Goal: Task Accomplishment & Management: Use online tool/utility

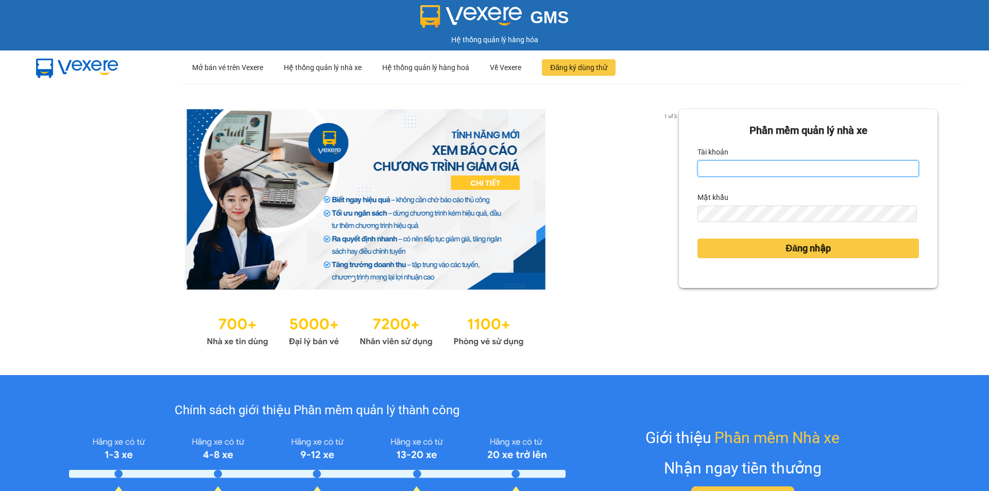
click at [789, 163] on input "Tài khoản" at bounding box center [809, 168] width 222 height 16
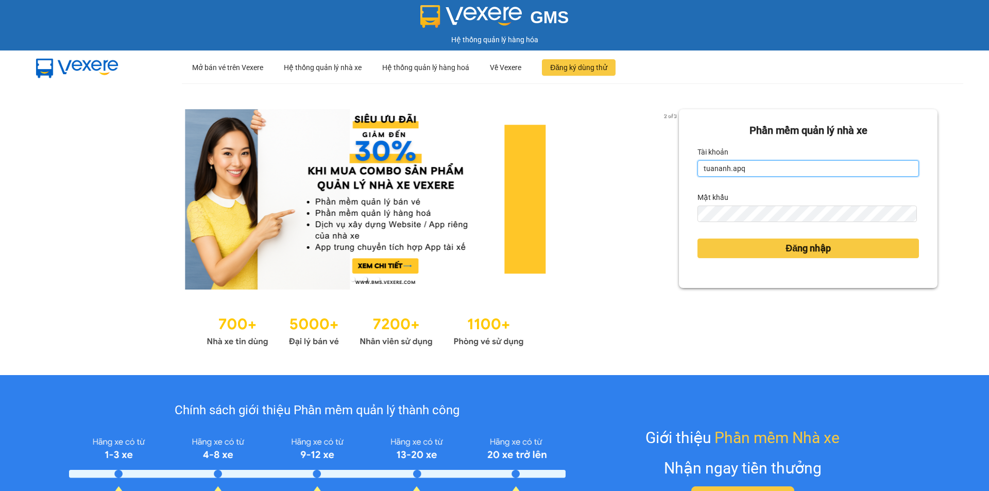
type input "tuananh.apq"
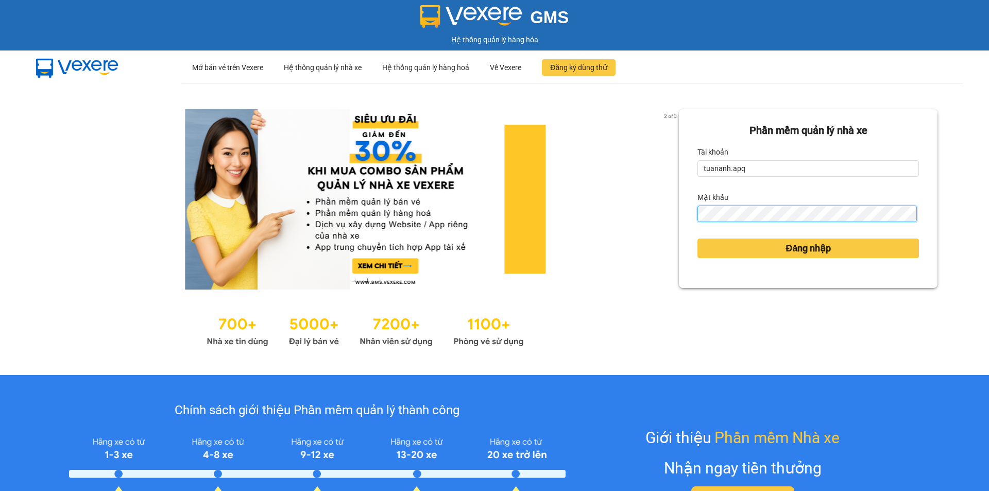
click at [683, 220] on div "Phần mềm quản lý nhà xe Tài khoản tuananh.apq Mật khẩu Đăng nhập" at bounding box center [808, 198] width 259 height 179
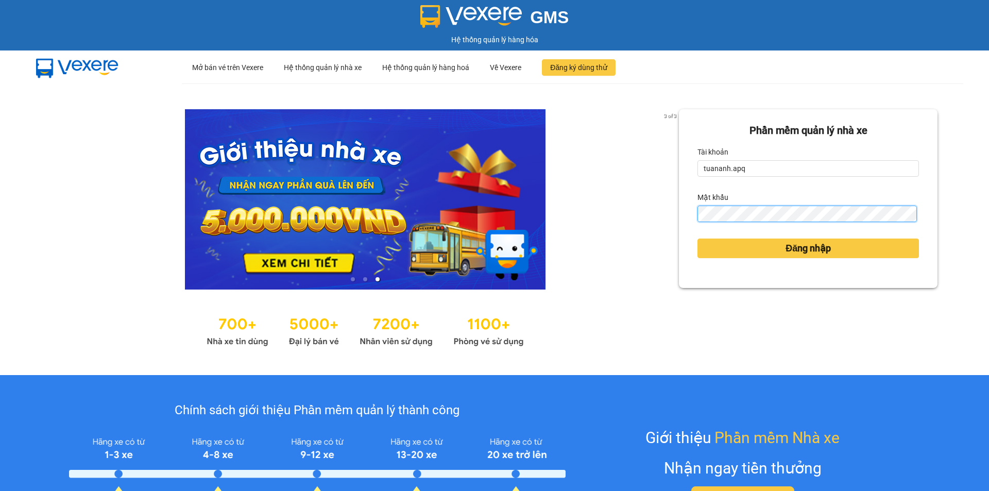
click at [698, 239] on button "Đăng nhập" at bounding box center [809, 249] width 222 height 20
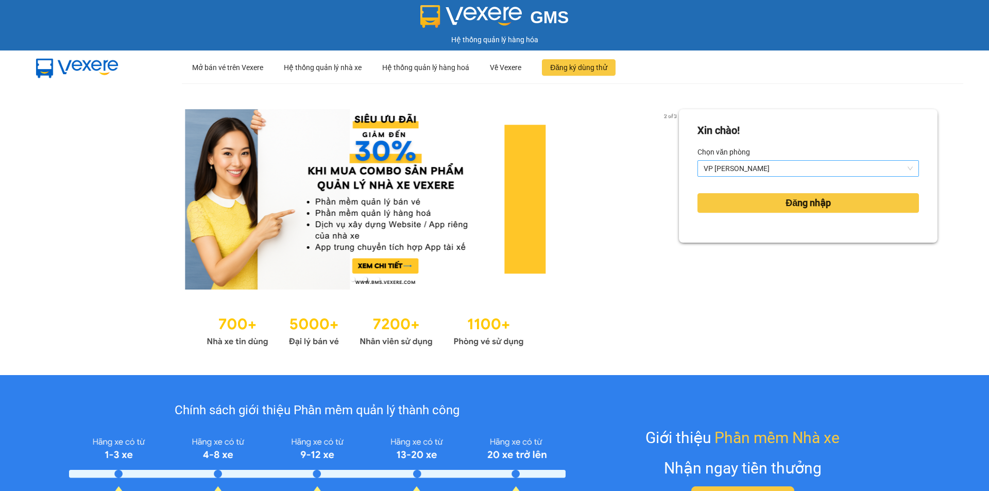
click at [832, 171] on span "VP [PERSON_NAME]" at bounding box center [808, 168] width 209 height 15
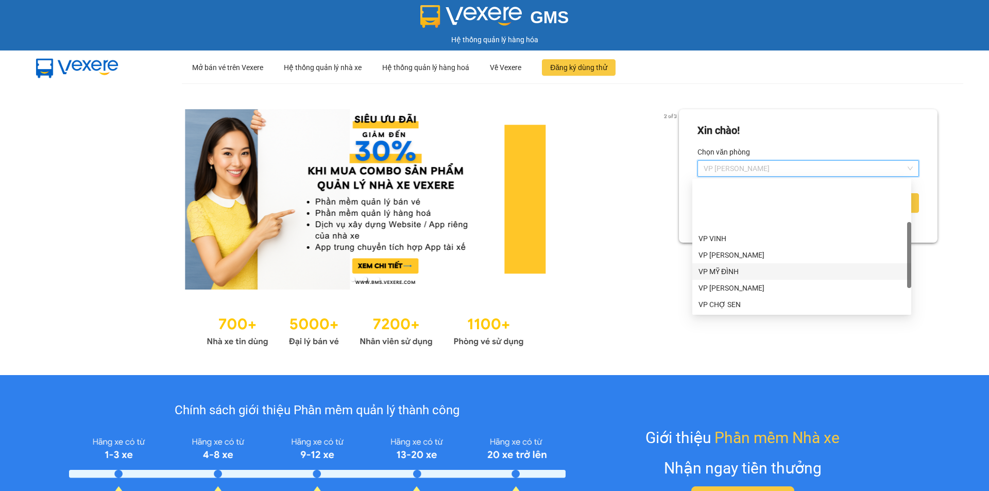
scroll to position [82, 0]
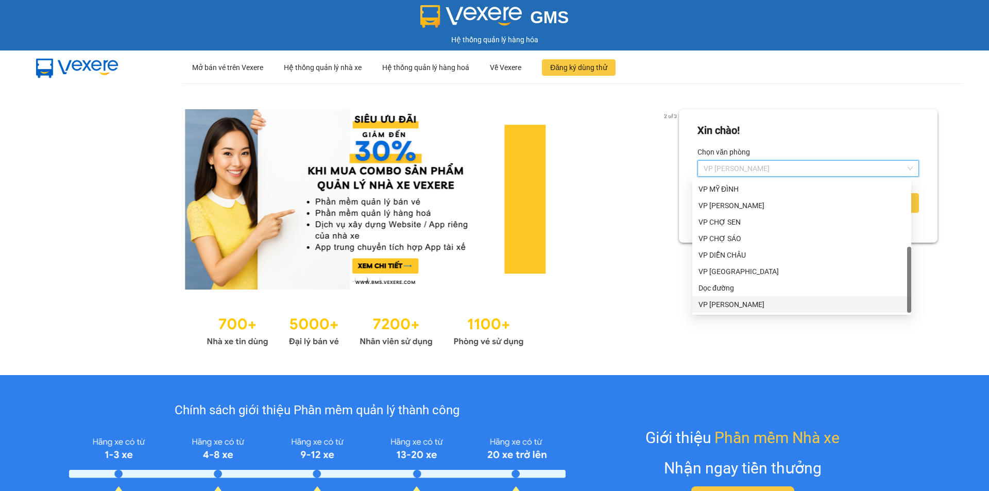
click at [772, 305] on div "VP TRẦN THỦ ĐỘ" at bounding box center [802, 304] width 207 height 11
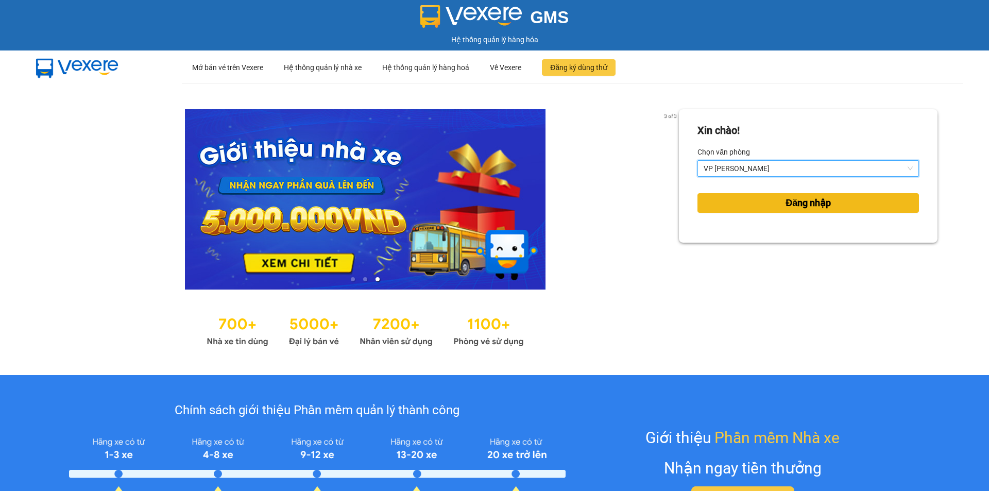
click at [809, 203] on span "Đăng nhập" at bounding box center [808, 203] width 45 height 14
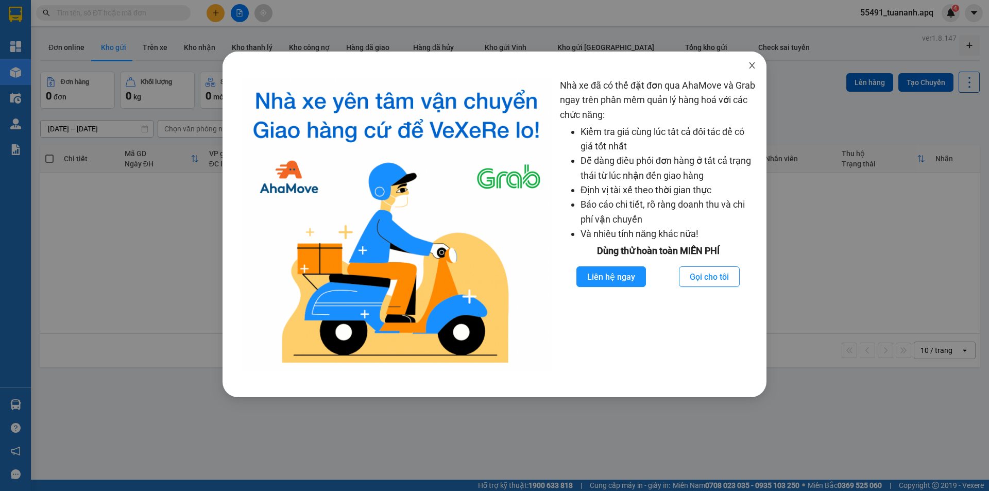
click at [755, 65] on icon "close" at bounding box center [752, 65] width 8 height 8
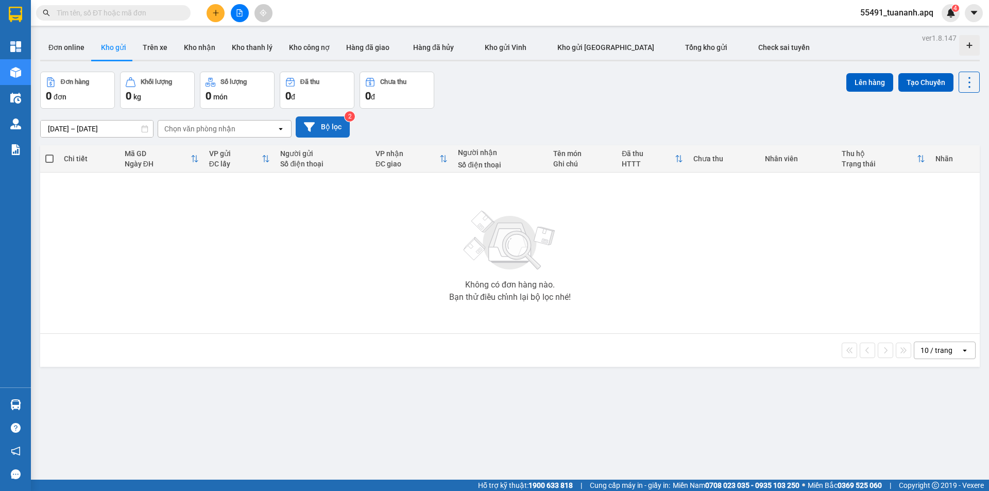
click at [327, 131] on button "Bộ lọc" at bounding box center [323, 126] width 54 height 21
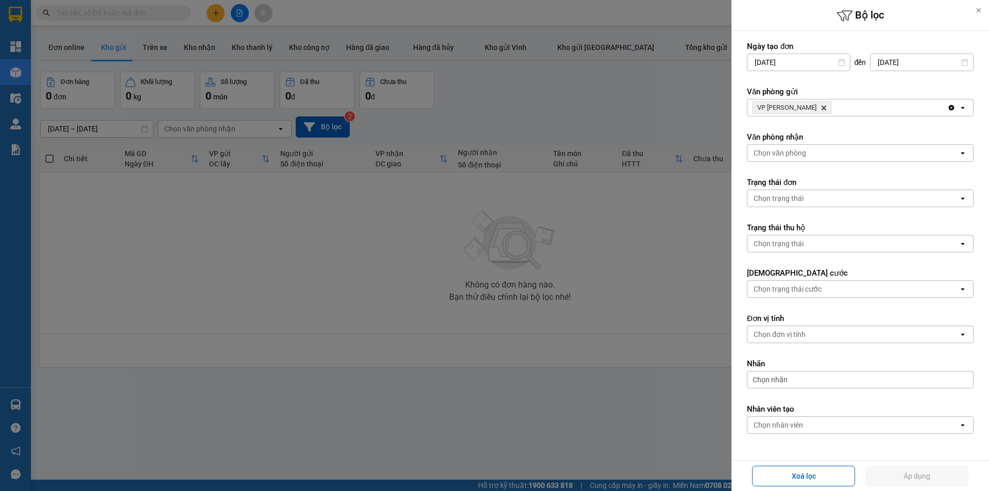
click at [858, 111] on div "VP TRẦN THỦ ĐỘ Delete" at bounding box center [848, 107] width 200 height 16
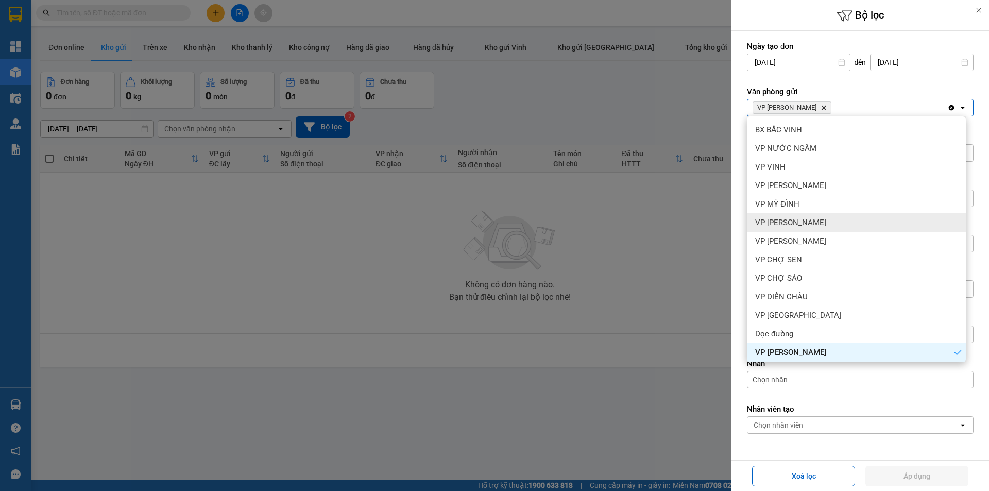
click at [825, 223] on div "VP NGỌC HỒI" at bounding box center [856, 222] width 219 height 19
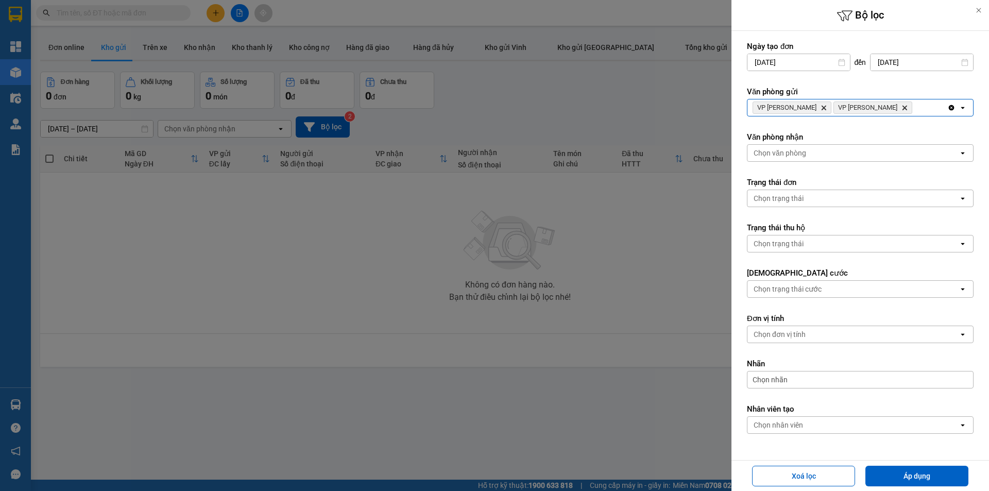
drag, startPoint x: 892, startPoint y: 106, endPoint x: 889, endPoint y: 113, distance: 7.8
click at [893, 106] on div "VP TRẦN THỦ ĐỘ Delete VP NGỌC HỒI Delete" at bounding box center [848, 107] width 200 height 16
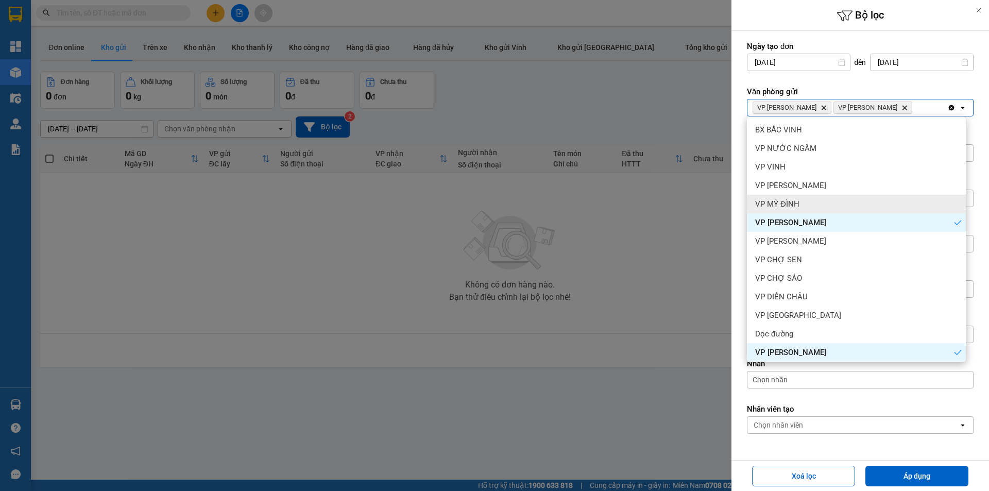
click at [850, 205] on div "VP MỸ ĐÌNH" at bounding box center [856, 204] width 219 height 19
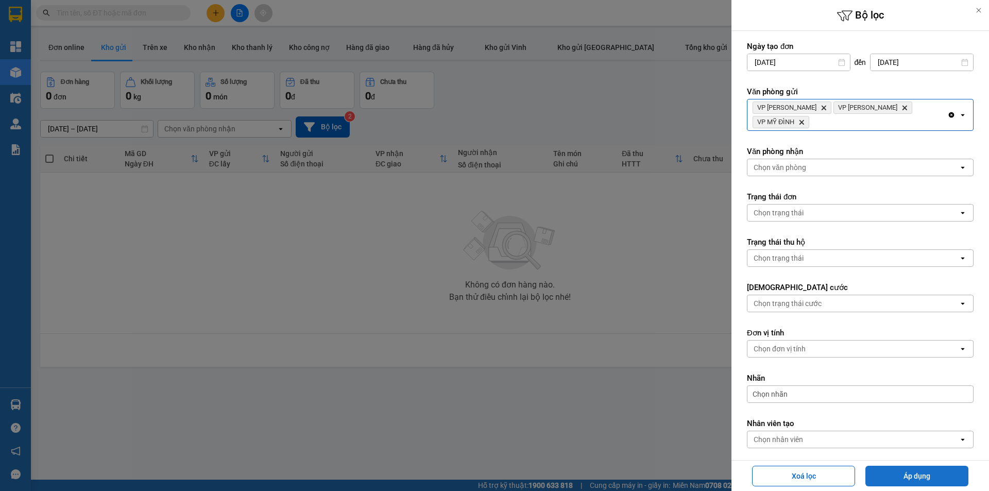
click at [922, 479] on button "Áp dụng" at bounding box center [917, 476] width 103 height 21
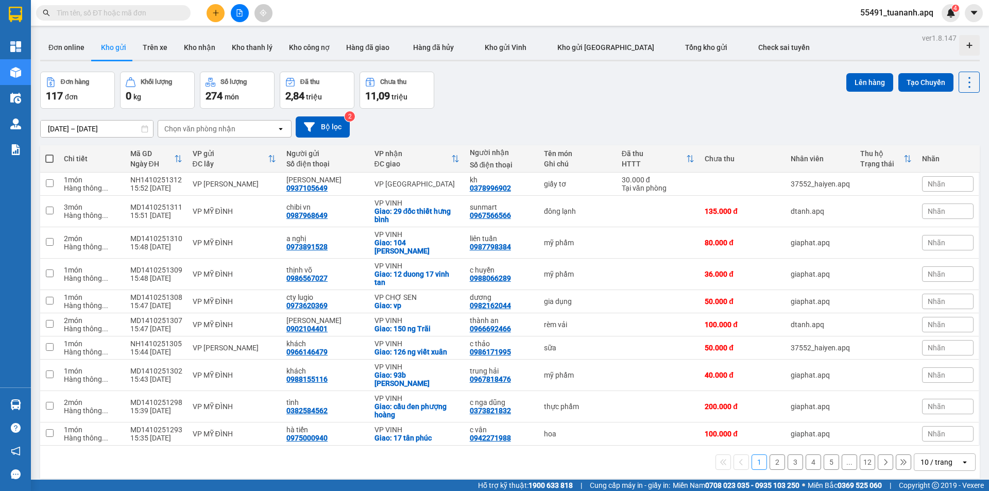
click at [939, 454] on div "10 / trang" at bounding box center [937, 462] width 46 height 16
click at [933, 436] on span "100 / trang" at bounding box center [932, 431] width 37 height 10
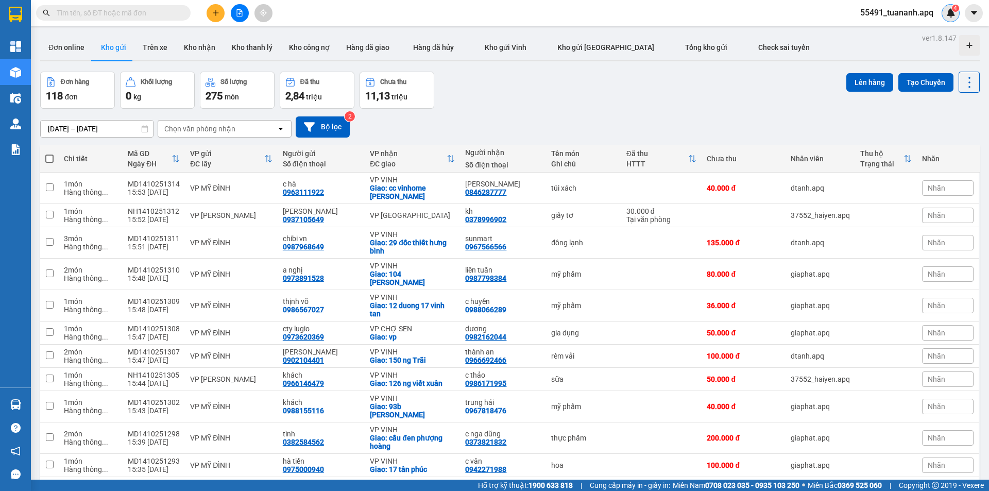
click at [946, 11] on img at bounding box center [950, 12] width 9 height 9
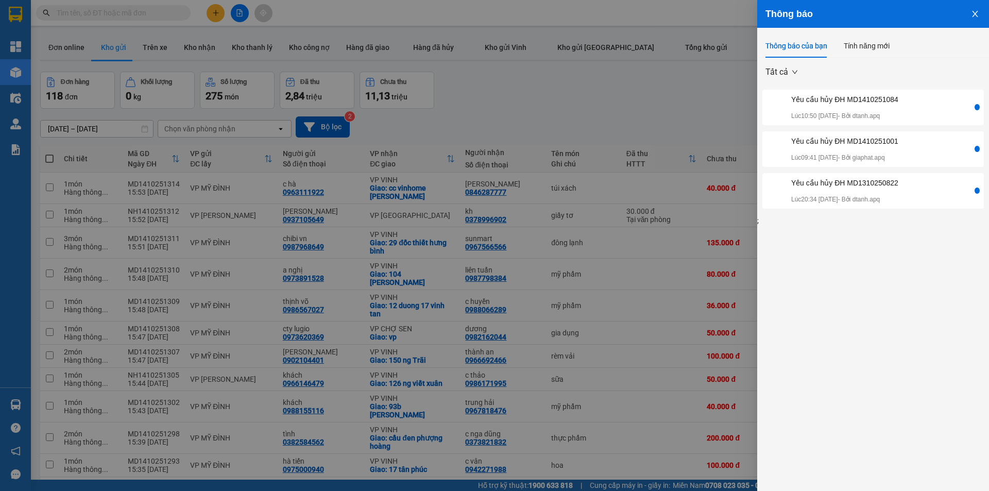
click at [870, 106] on div "Yêu cầu hủy ĐH MD1410251084 Lúc 10:50 14/10/2025 - Bởi dtanh.apq" at bounding box center [844, 107] width 107 height 27
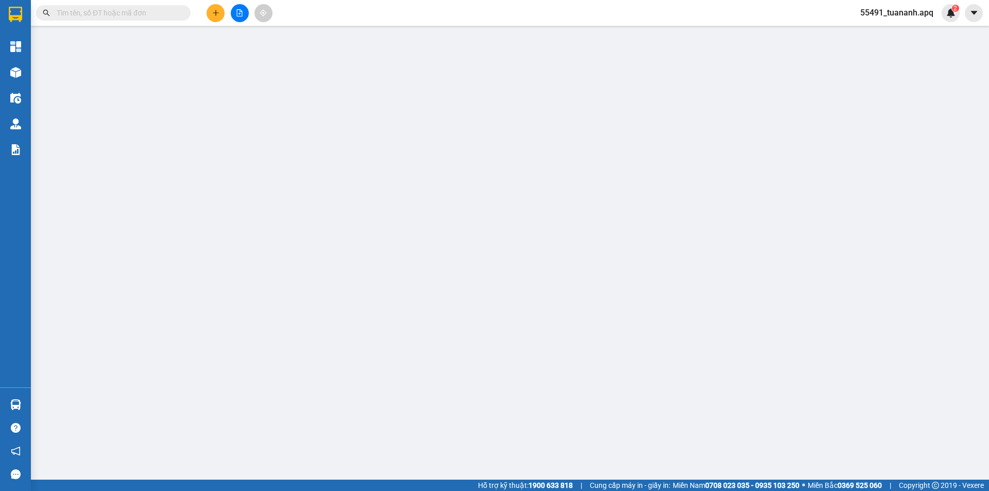
type input "0339979802"
type input "khách"
type input "0986057562"
type input "hiền 0847847999"
checkbox input "true"
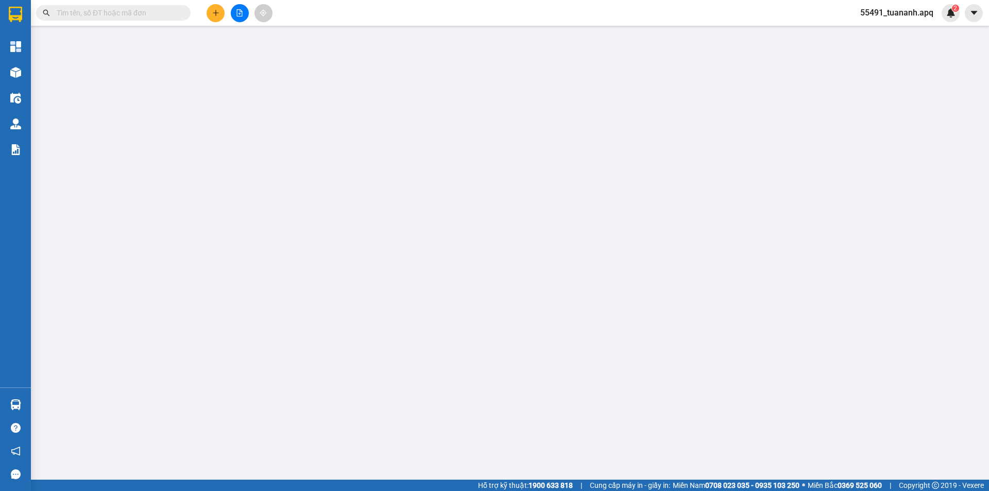
type input "54 phan chu chinh"
type input "0"
type input "216.000"
type input "10"
type input "216.000"
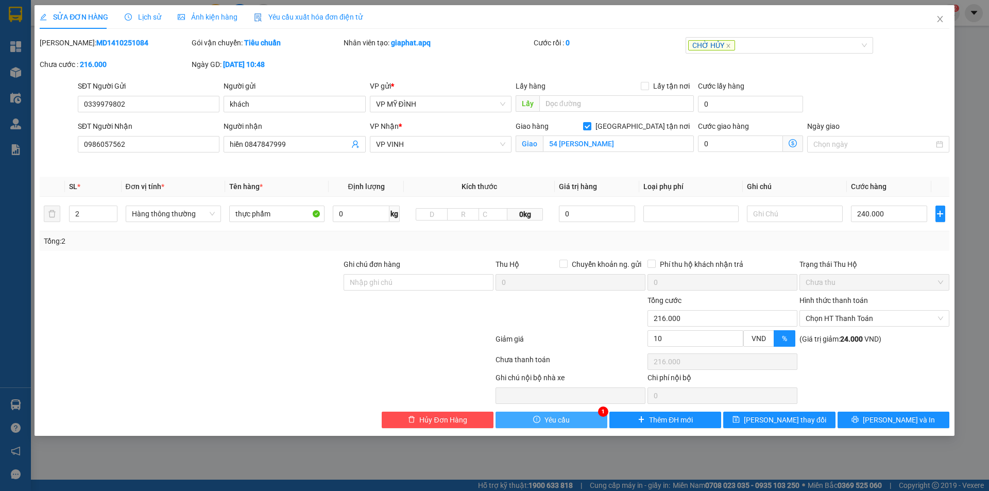
click at [574, 419] on button "Yêu cầu" at bounding box center [552, 420] width 112 height 16
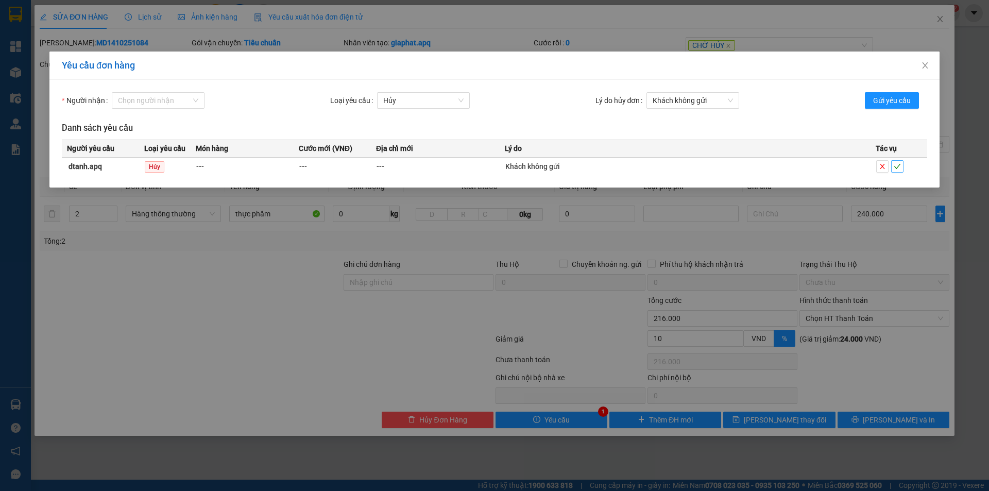
click at [900, 166] on icon "check" at bounding box center [897, 166] width 7 height 7
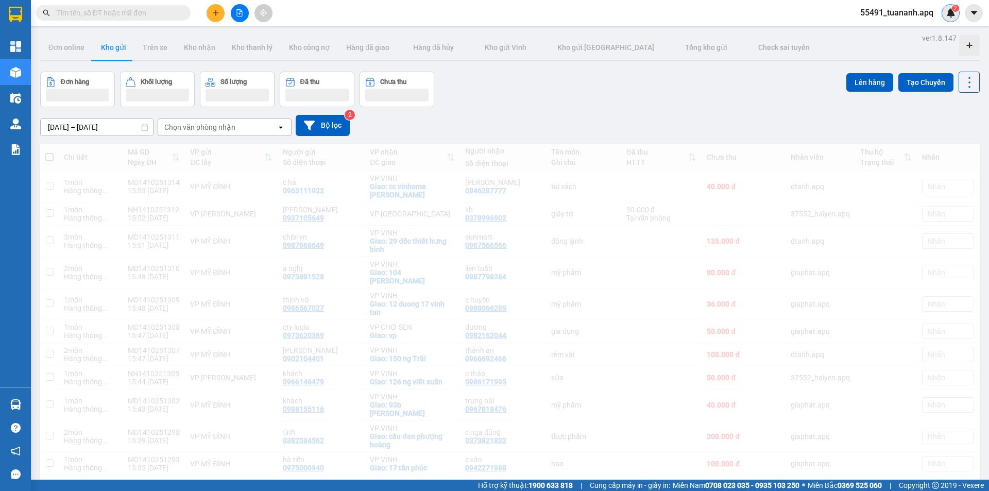
click at [952, 14] on img at bounding box center [950, 12] width 9 height 9
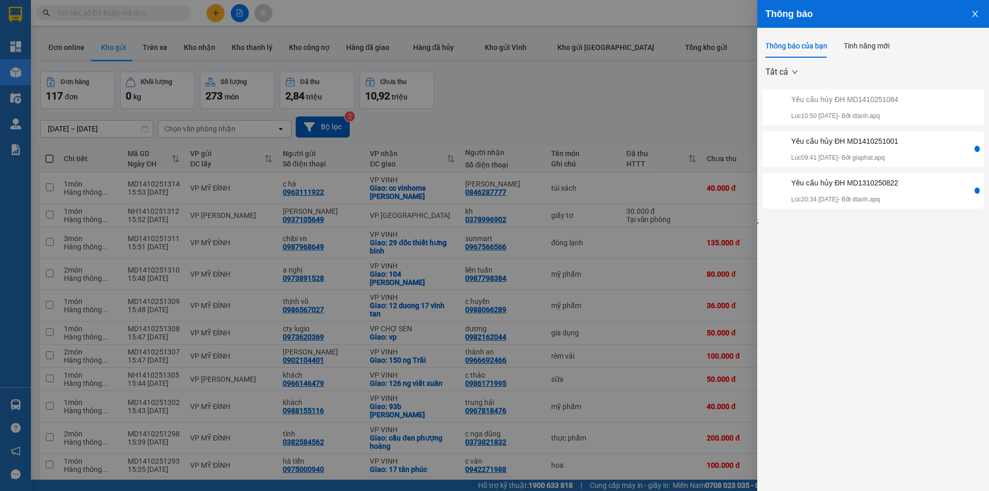
click at [897, 144] on div "Yêu cầu hủy ĐH MD1410251001" at bounding box center [844, 140] width 107 height 11
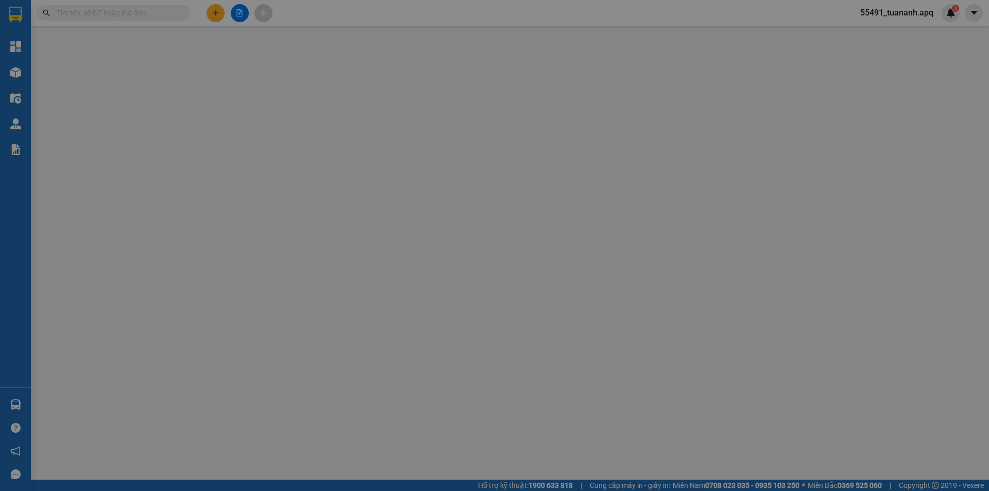
type input "0388695555"
type input "chi lan"
type input "0974223333"
type input "HƯNG"
checkbox input "true"
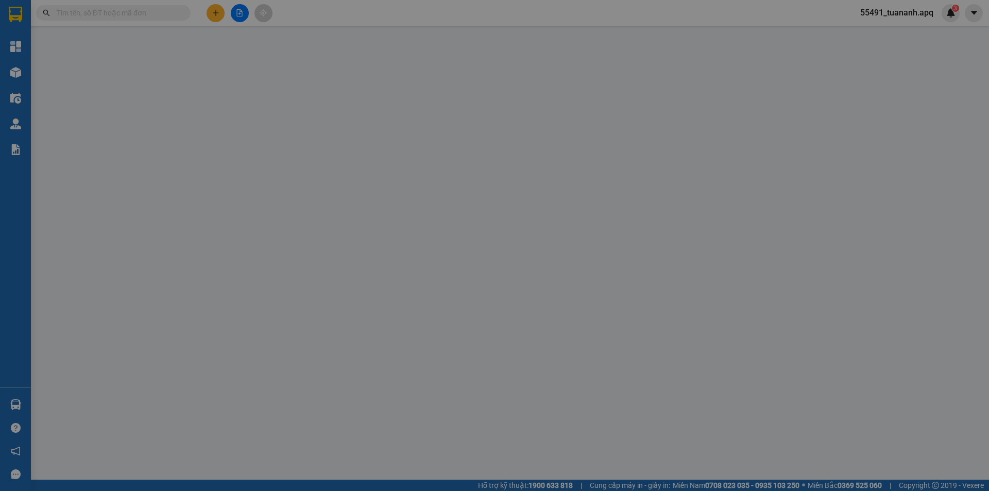
type input "169 nguyễn văn cừ"
type input "0"
type input "40.000"
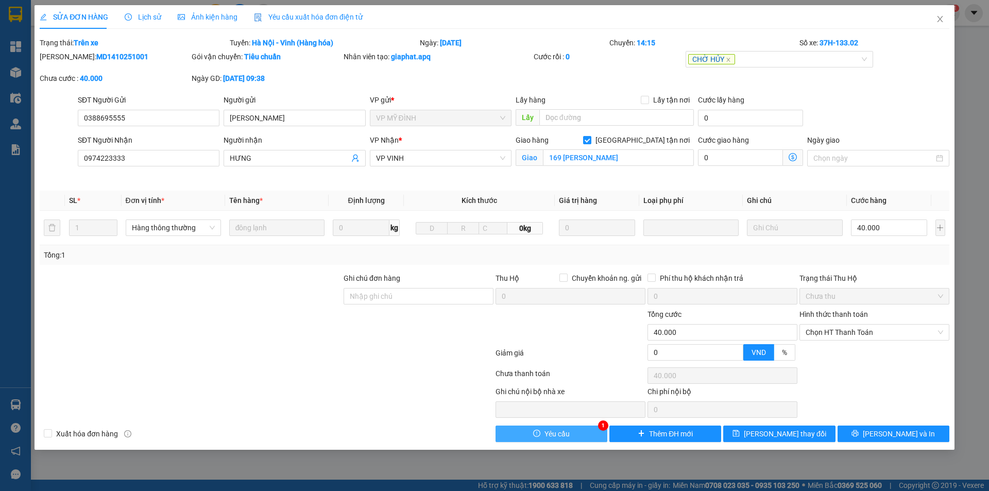
click at [588, 434] on button "Yêu cầu" at bounding box center [552, 434] width 112 height 16
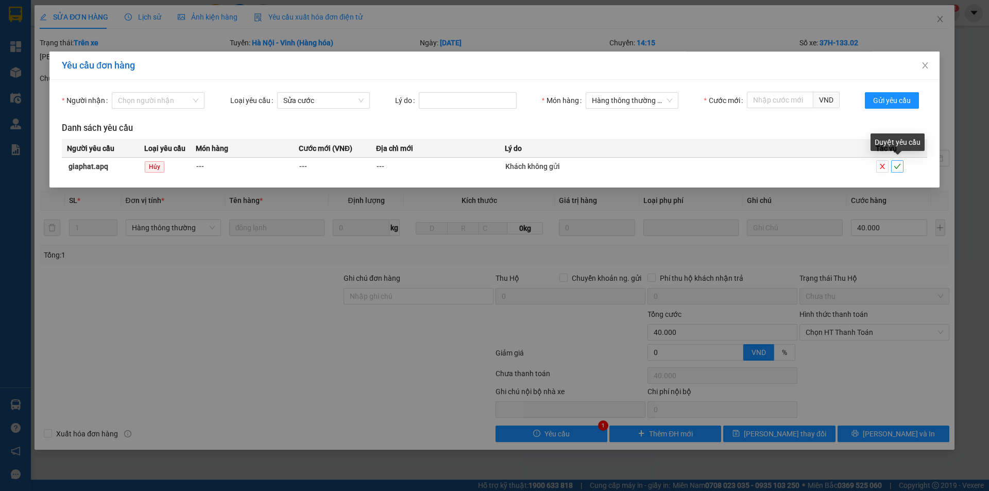
click at [897, 170] on icon "check" at bounding box center [897, 166] width 7 height 7
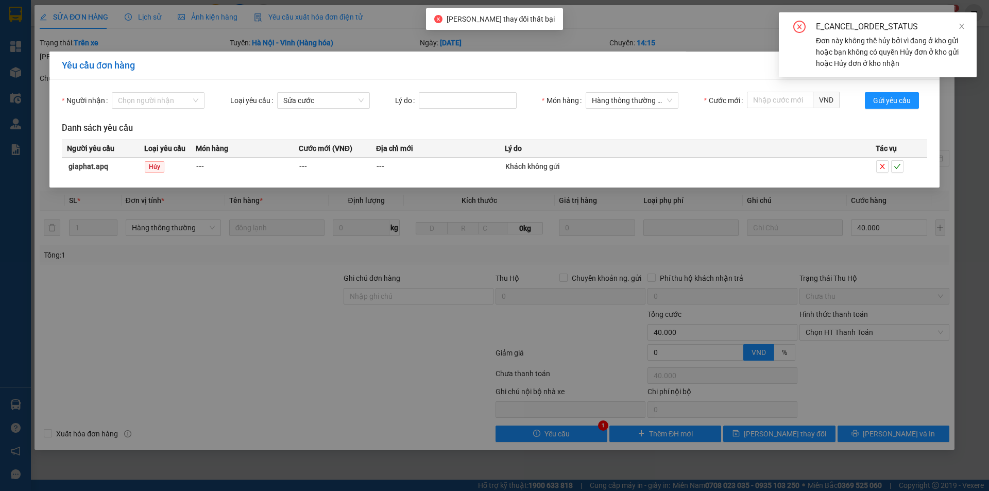
click at [969, 90] on div "Yêu cầu đơn hàng Người nhận Chọn người nhận Loại yêu cầu Sửa cước Lý do Món hàn…" at bounding box center [494, 245] width 989 height 491
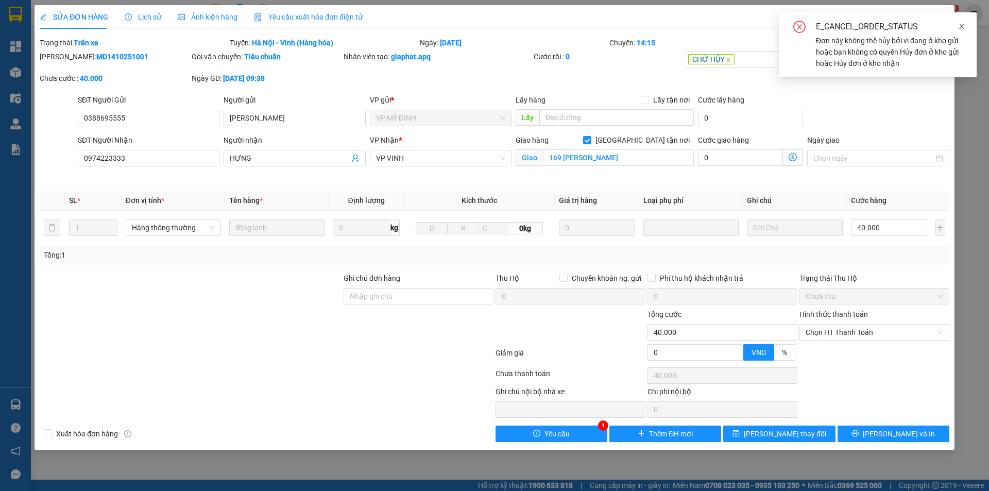
click at [961, 24] on icon "close" at bounding box center [961, 26] width 7 height 7
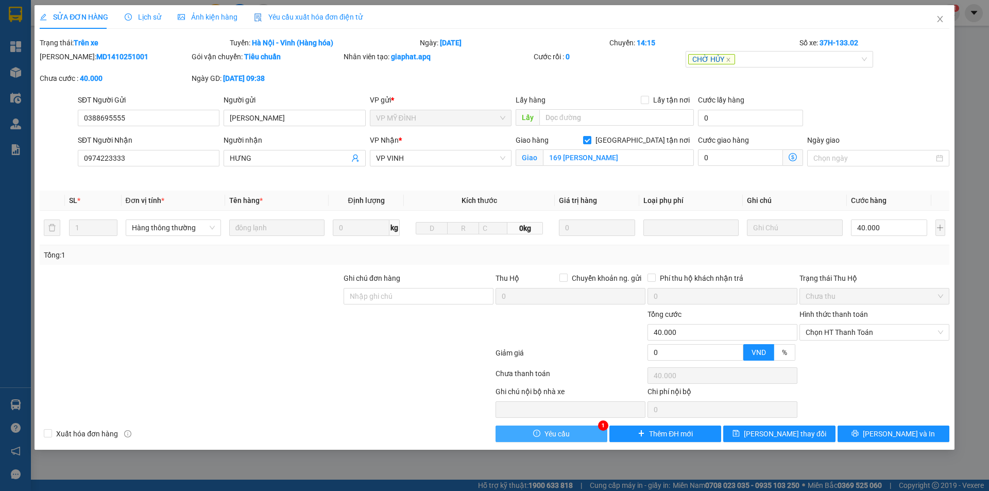
drag, startPoint x: 574, startPoint y: 438, endPoint x: 676, endPoint y: 391, distance: 112.3
click at [575, 438] on button "Yêu cầu" at bounding box center [552, 434] width 112 height 16
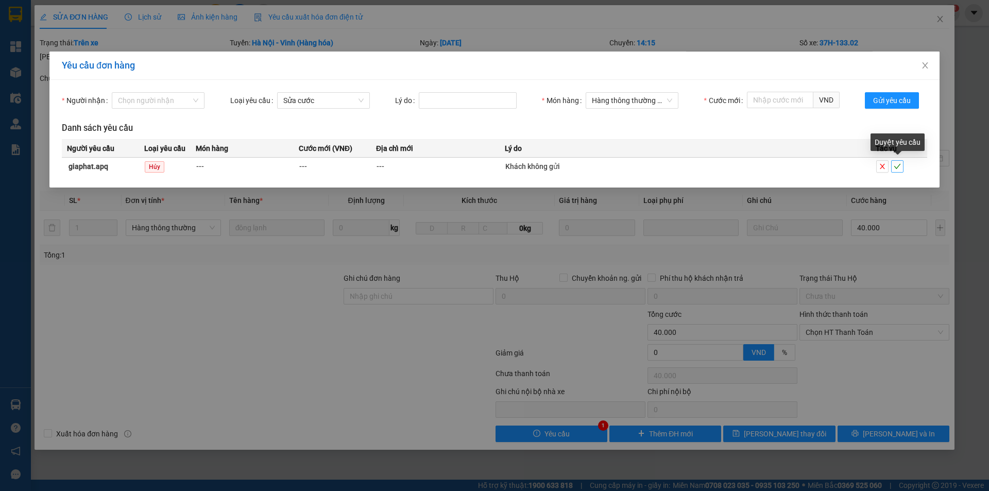
click at [899, 167] on icon "check" at bounding box center [897, 166] width 7 height 7
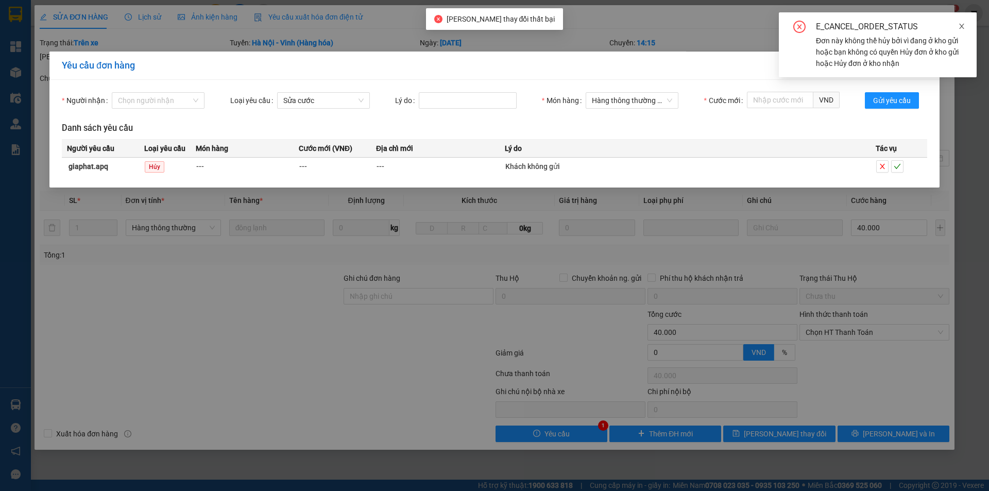
click at [959, 26] on icon "close" at bounding box center [961, 26] width 7 height 7
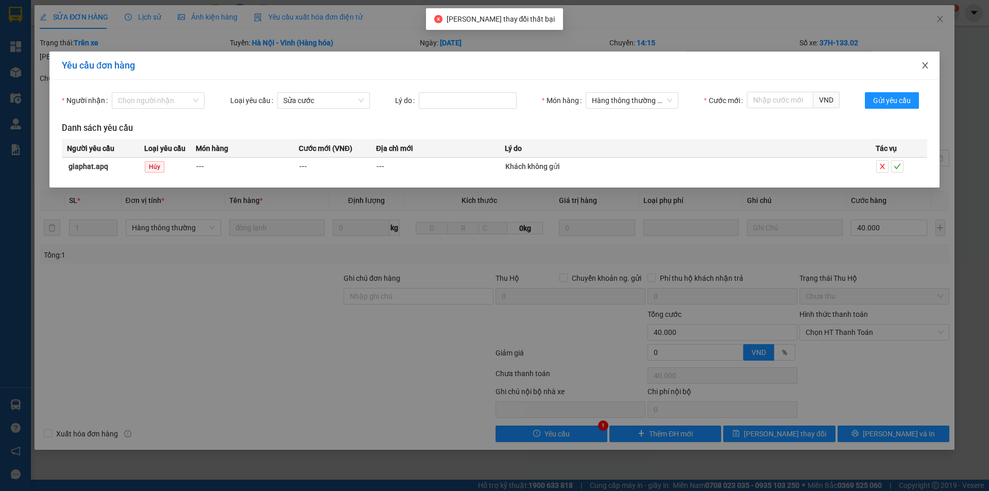
click at [924, 64] on icon "close" at bounding box center [925, 65] width 6 height 6
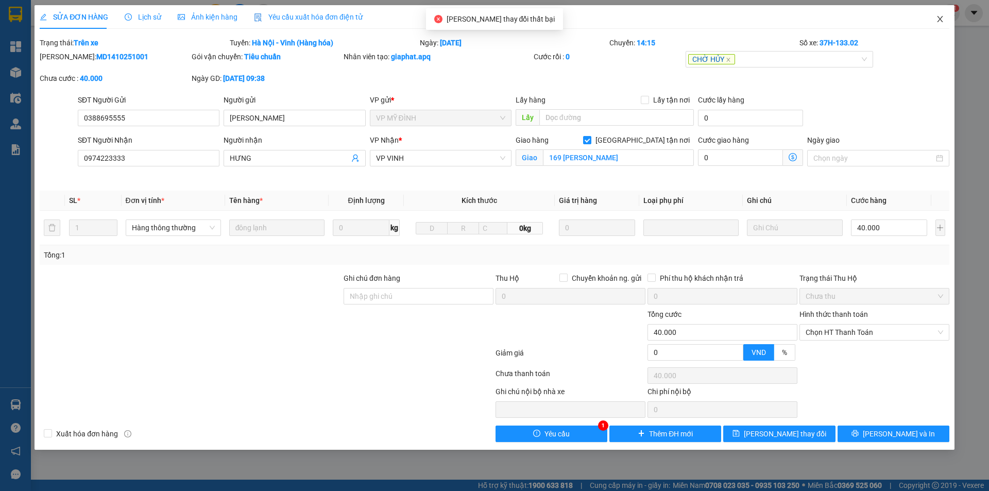
click at [943, 20] on icon "close" at bounding box center [940, 19] width 8 height 8
click at [940, 20] on div "55491_tuananh.apq 1" at bounding box center [906, 13] width 108 height 18
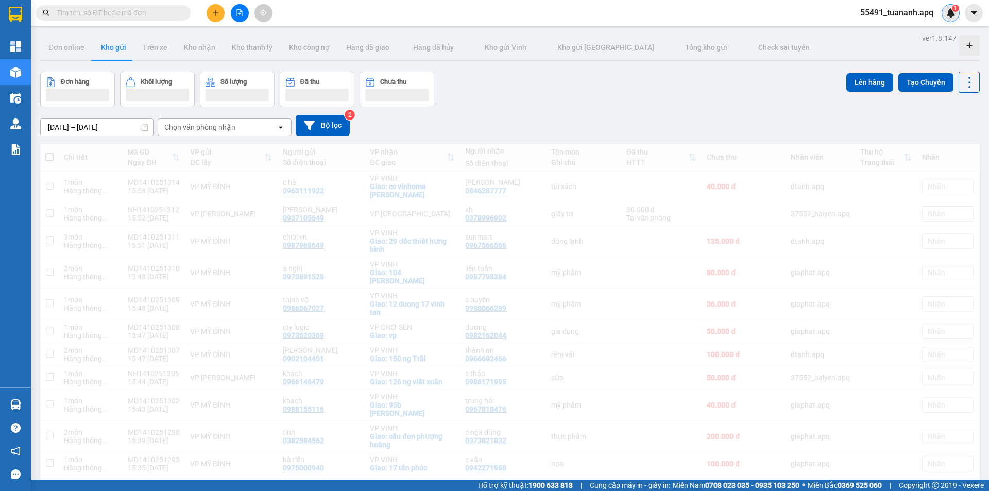
click at [956, 15] on div "1" at bounding box center [951, 13] width 18 height 18
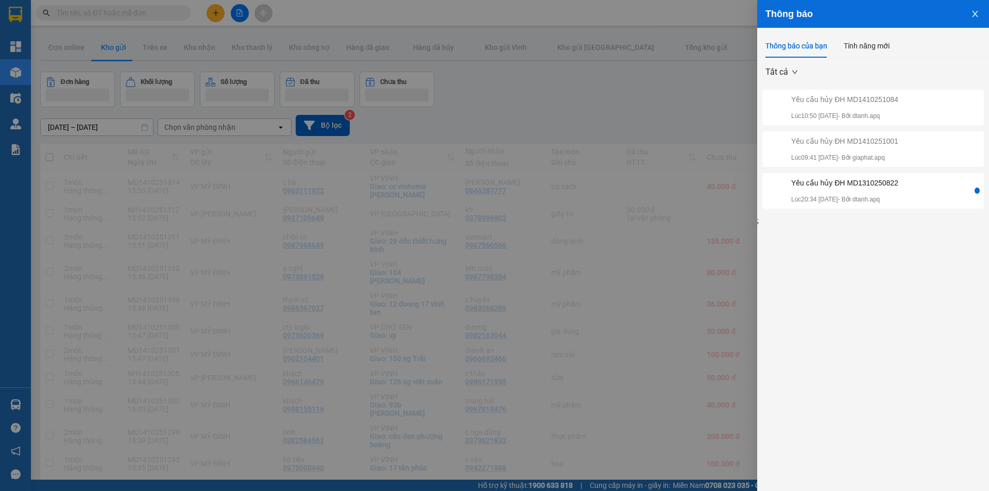
click at [896, 188] on div "Yêu cầu hủy ĐH MD1310250822" at bounding box center [844, 182] width 107 height 11
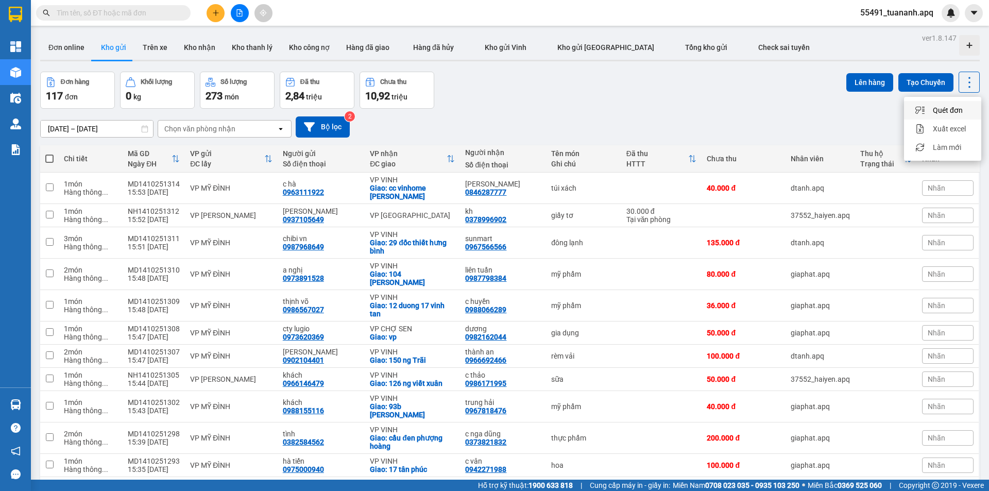
click at [727, 106] on div "Đơn hàng 117 đơn Khối lượng 0 kg Số lượng 273 món Đã thu 2,84 triệu Chưa thu 10…" at bounding box center [510, 90] width 940 height 37
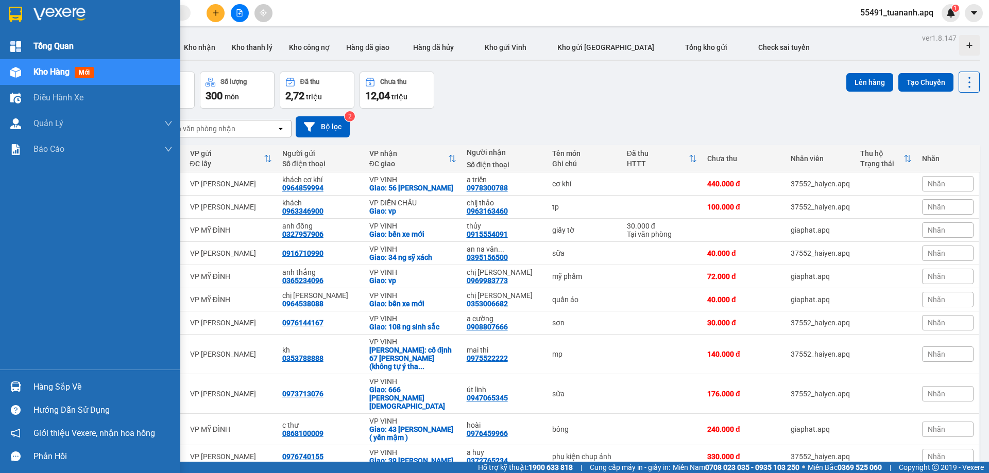
click at [18, 44] on img at bounding box center [15, 46] width 11 height 11
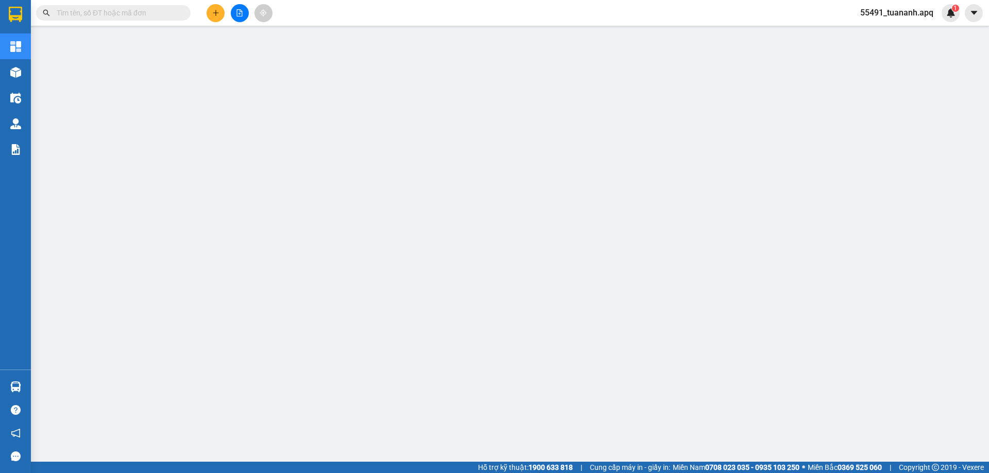
click at [210, 15] on button at bounding box center [216, 13] width 18 height 18
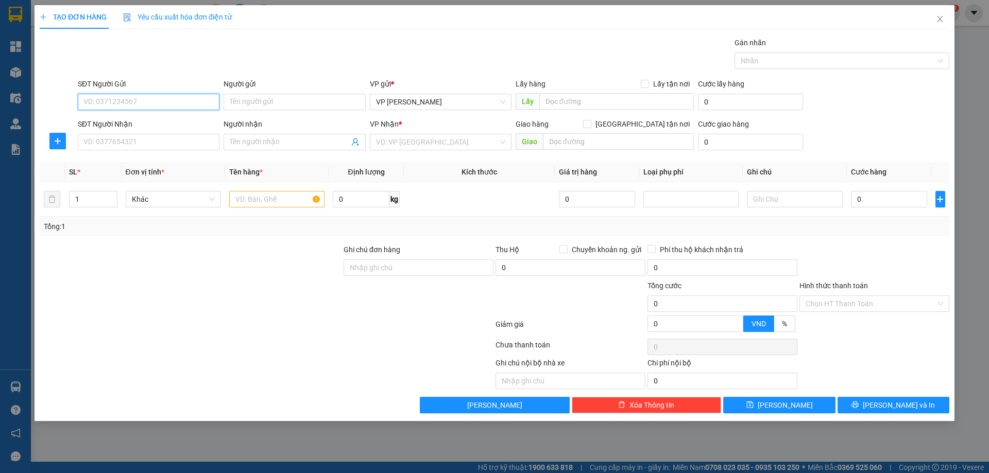
click at [159, 106] on input "SĐT Người Gửi" at bounding box center [149, 102] width 142 height 16
type input "00"
click at [936, 21] on icon "close" at bounding box center [940, 19] width 8 height 8
